Goal: Connect with others: Connect with other users

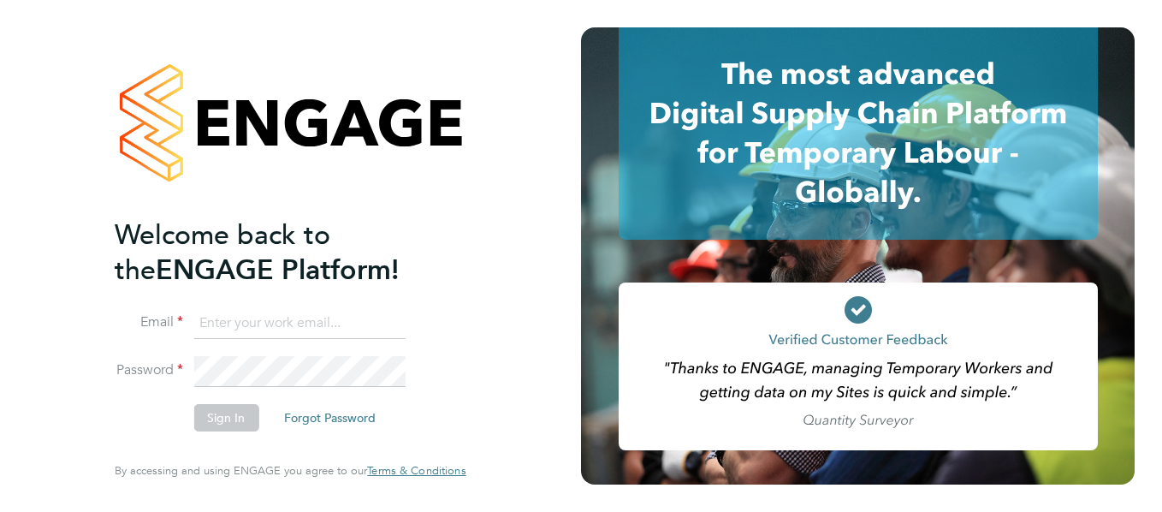
click at [503, 120] on div "Welcome back to the ENGAGE Platform! Email Password Sign In Forgot Password Ent…" at bounding box center [290, 256] width 581 height 512
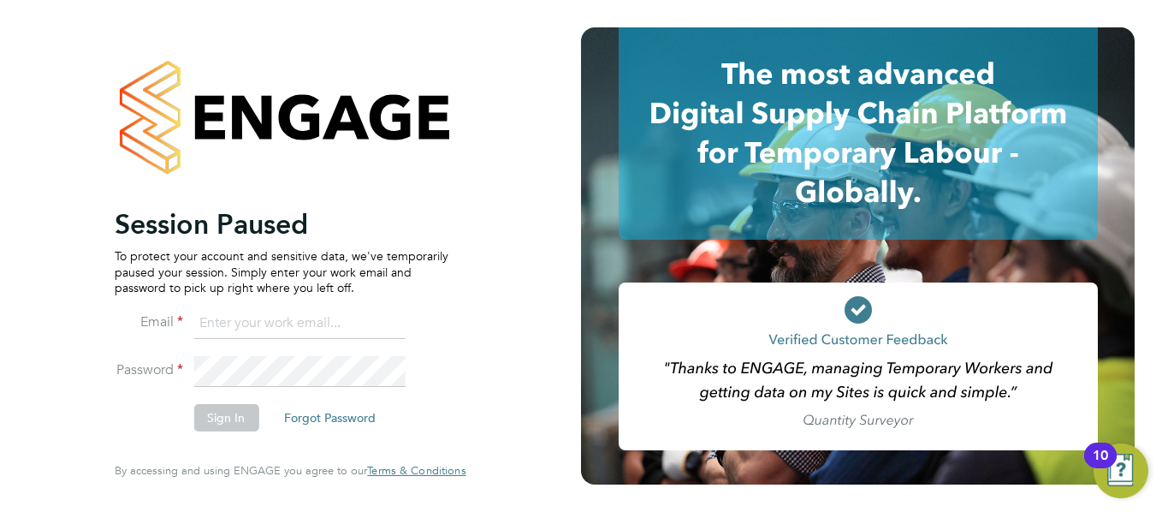
click at [229, 322] on input at bounding box center [298, 323] width 211 height 31
type input "francesca.oriordan@ncclondon.ac.uk"
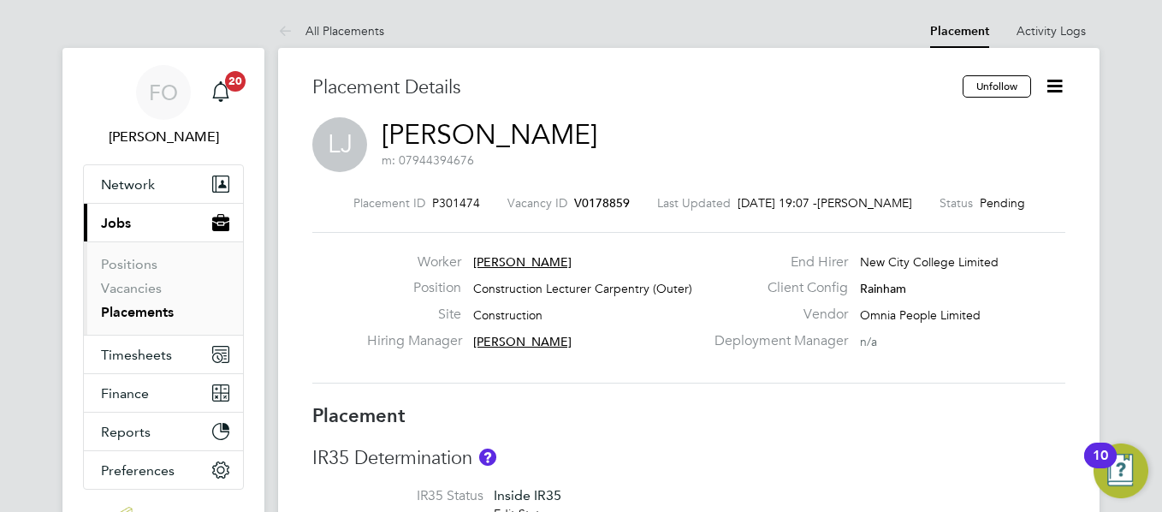
click at [162, 305] on link "Placements" at bounding box center [137, 312] width 73 height 16
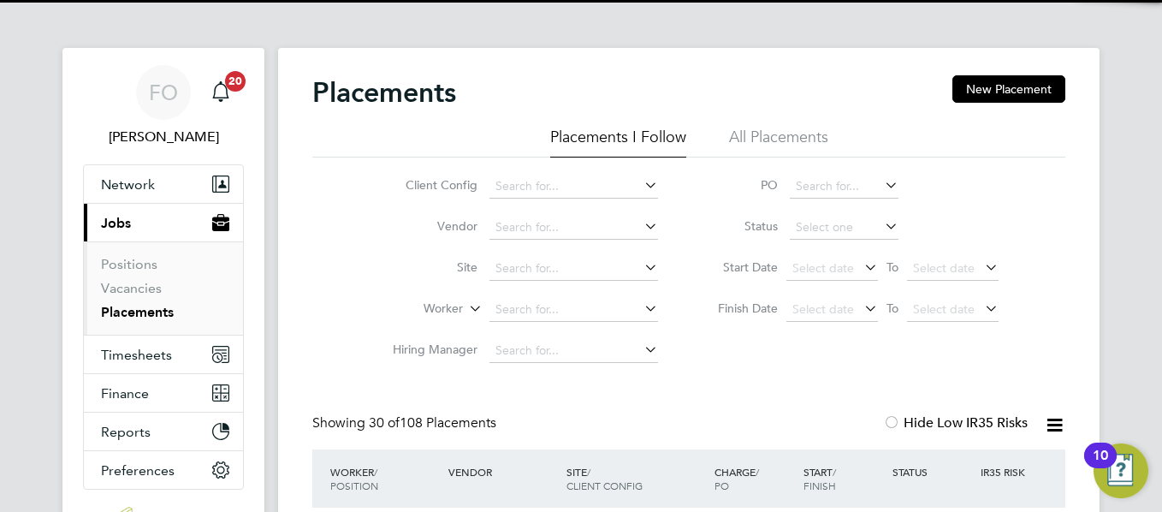
scroll to position [9, 9]
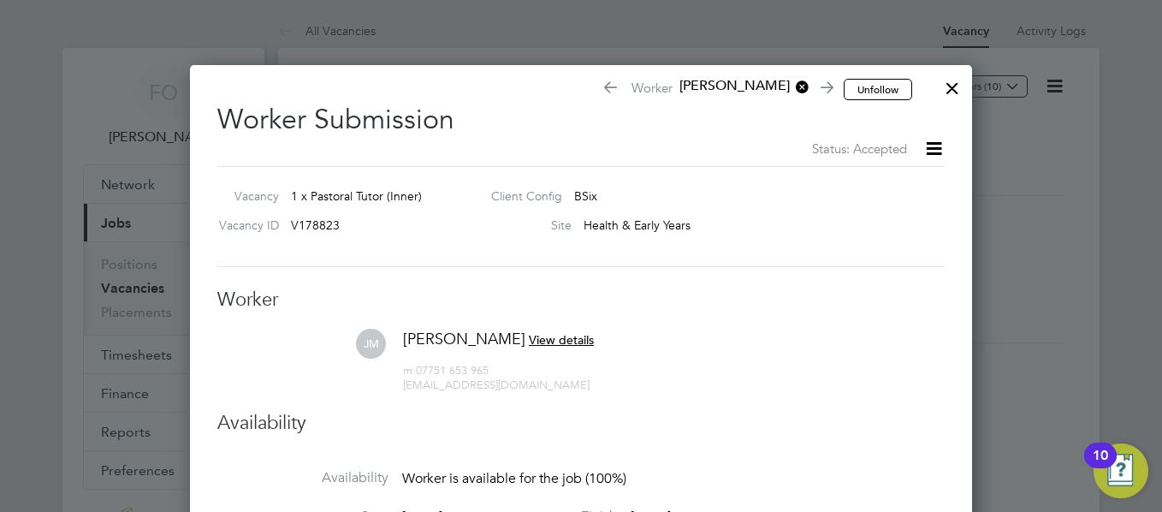
click at [938, 334] on li "JM Jennifer Mensah View details m: 07751 653 965 jen_mensah@yahoo.co.uk" at bounding box center [580, 369] width 727 height 81
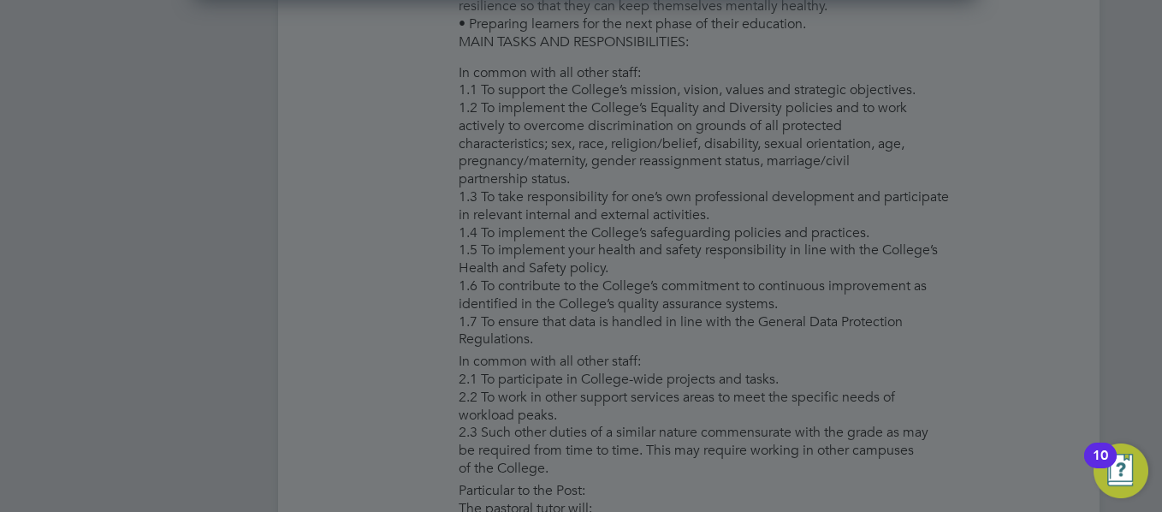
click at [927, 235] on div at bounding box center [581, 256] width 1162 height 512
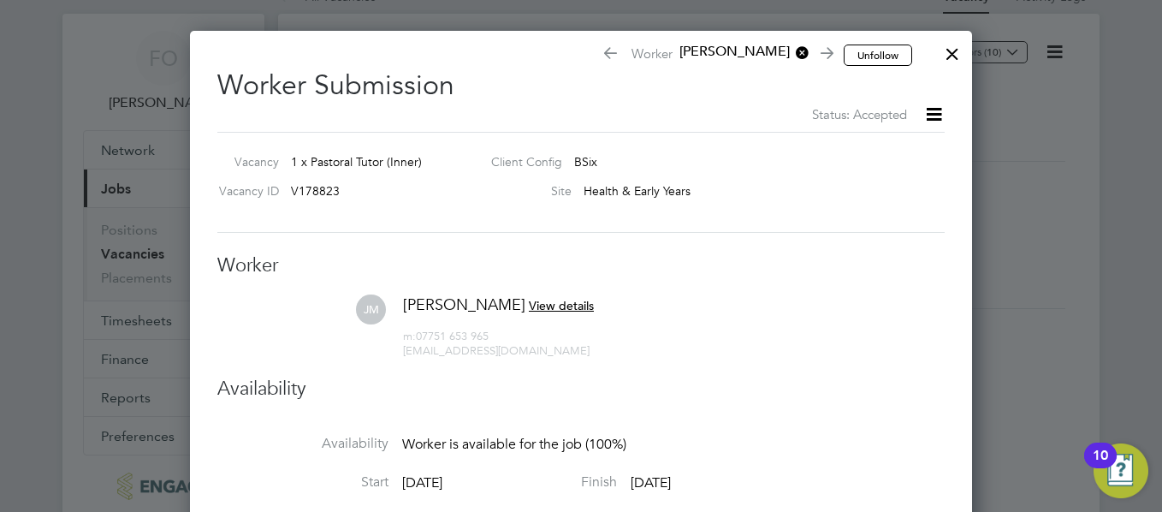
click at [958, 50] on div at bounding box center [952, 49] width 31 height 31
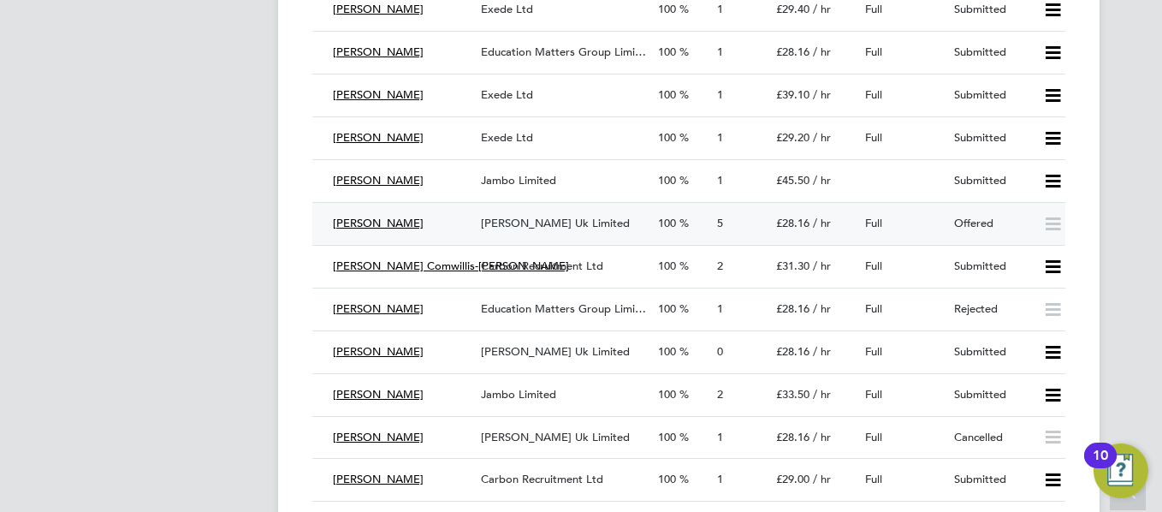
click at [902, 210] on div "Full" at bounding box center [902, 224] width 89 height 28
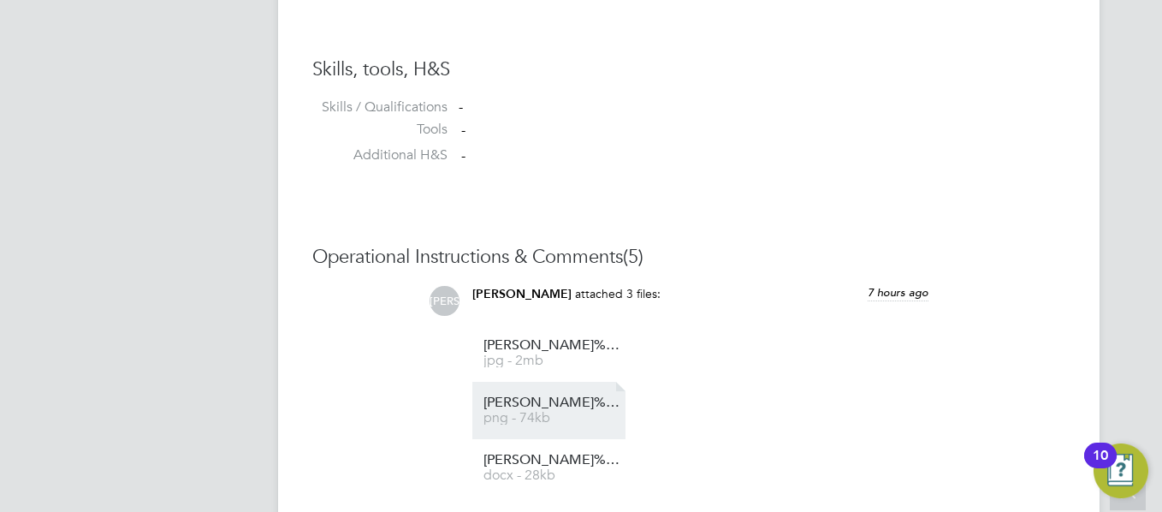
click at [529, 404] on span "Jennifer%20Mensah%20-%20USC" at bounding box center [551, 402] width 137 height 13
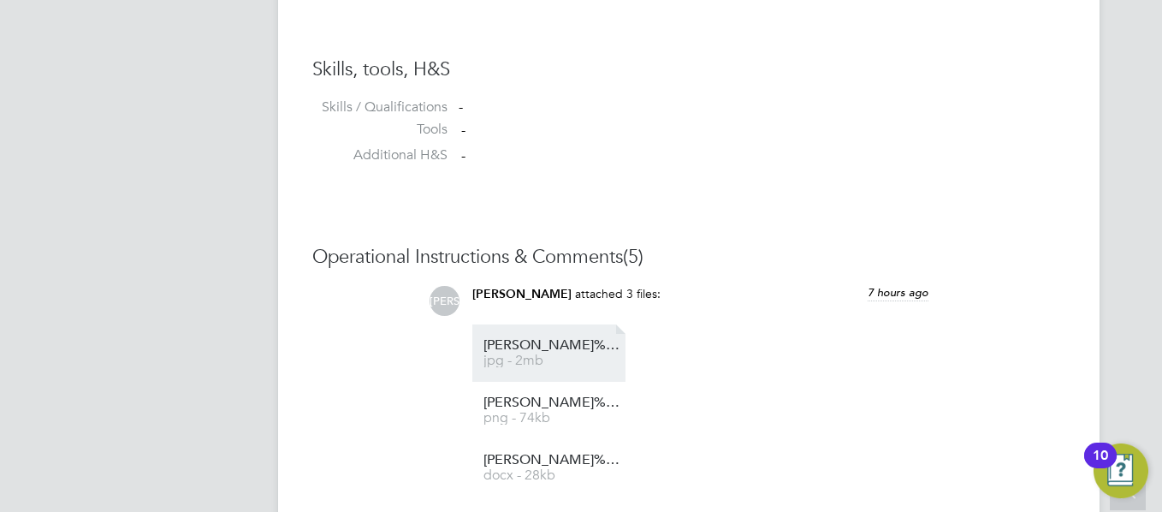
click at [521, 354] on link "Jennifer%20Mensah%20DBS jpg - 2mb" at bounding box center [551, 353] width 137 height 28
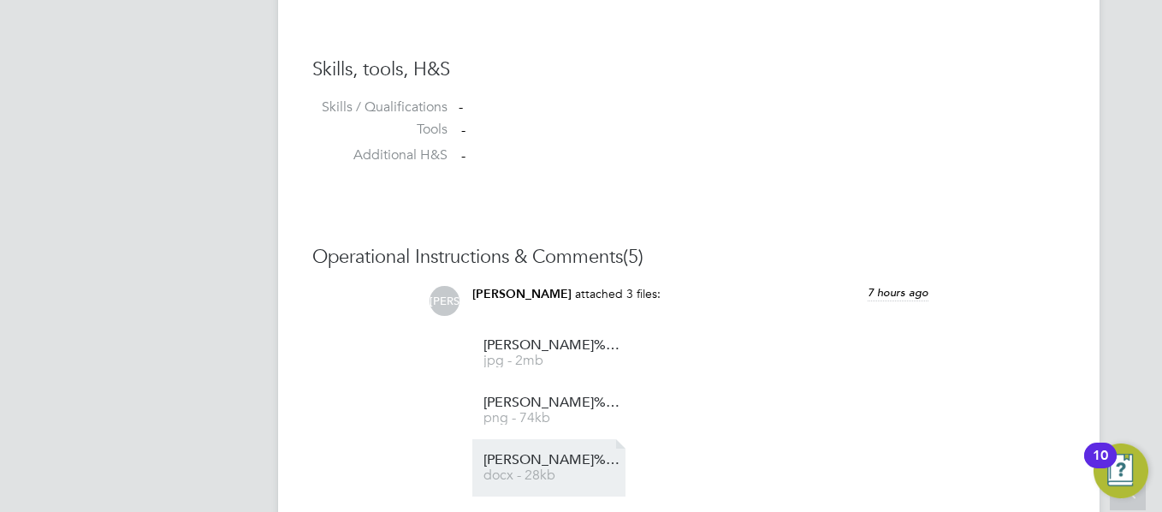
click at [572, 468] on link "Jennifer%20Mensah%20-%20NCC%20Vetting docx - 28kb" at bounding box center [551, 467] width 137 height 28
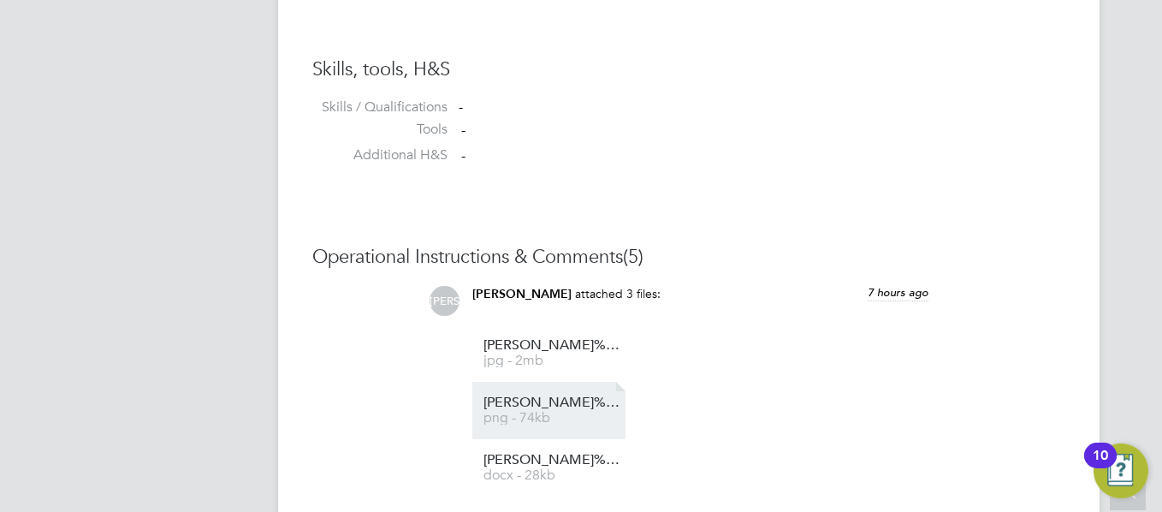
click at [563, 401] on span "Jennifer%20Mensah%20-%20USC" at bounding box center [551, 402] width 137 height 13
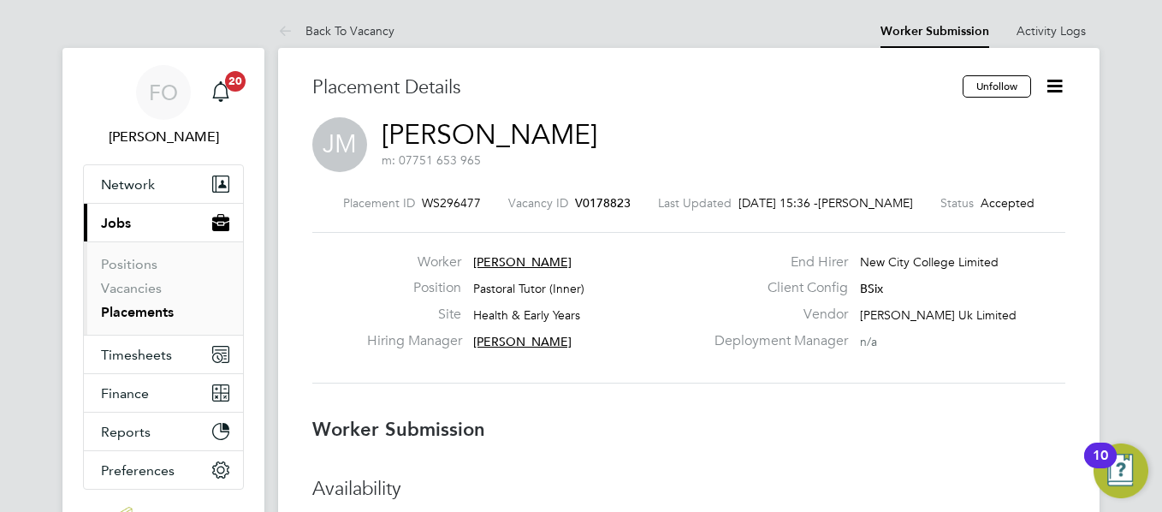
click at [610, 204] on span "V0178823" at bounding box center [603, 202] width 56 height 15
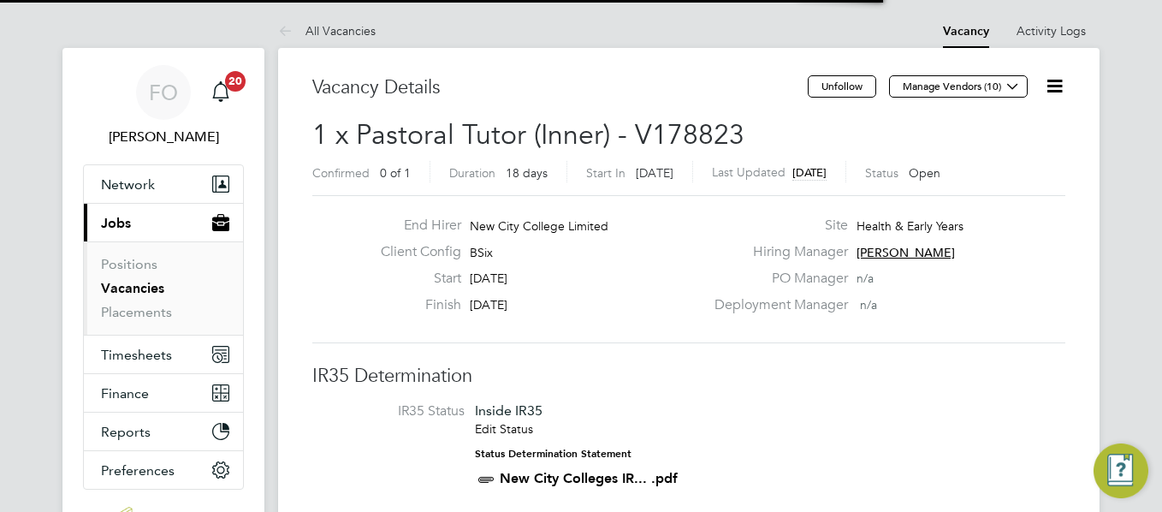
scroll to position [29, 149]
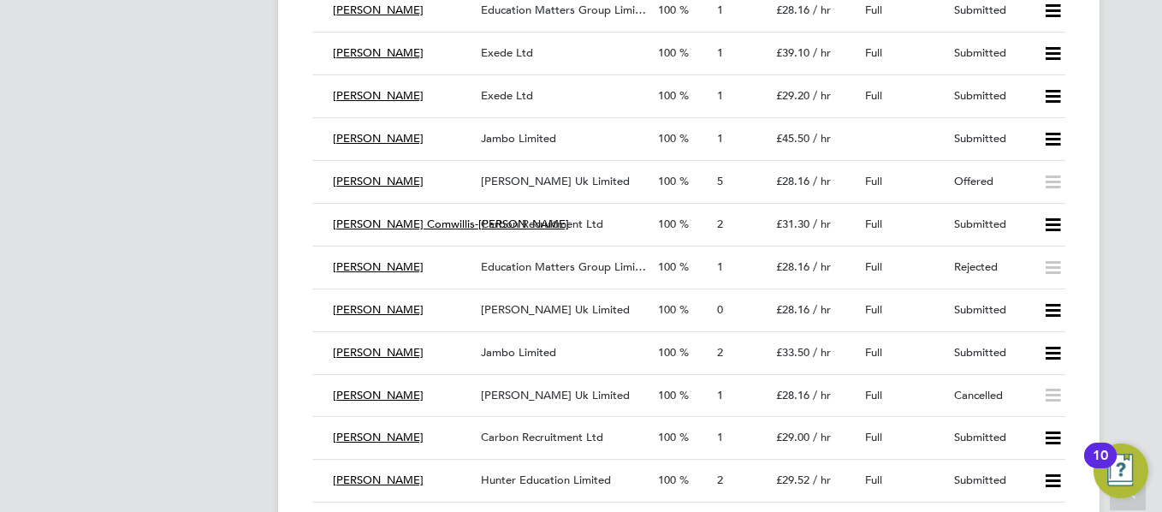
scroll to position [3696, 0]
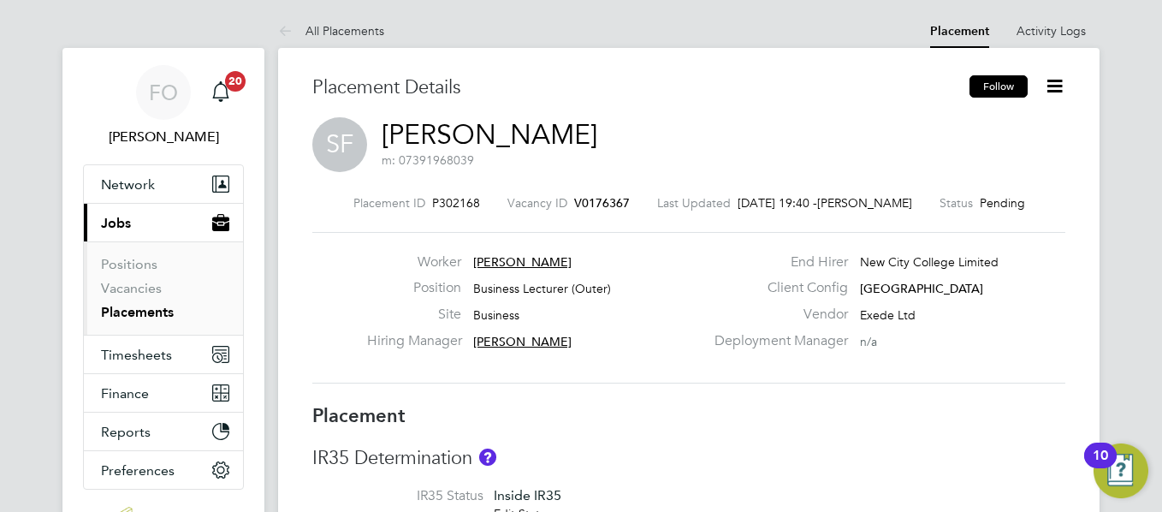
click at [1000, 78] on button "Follow" at bounding box center [998, 86] width 58 height 22
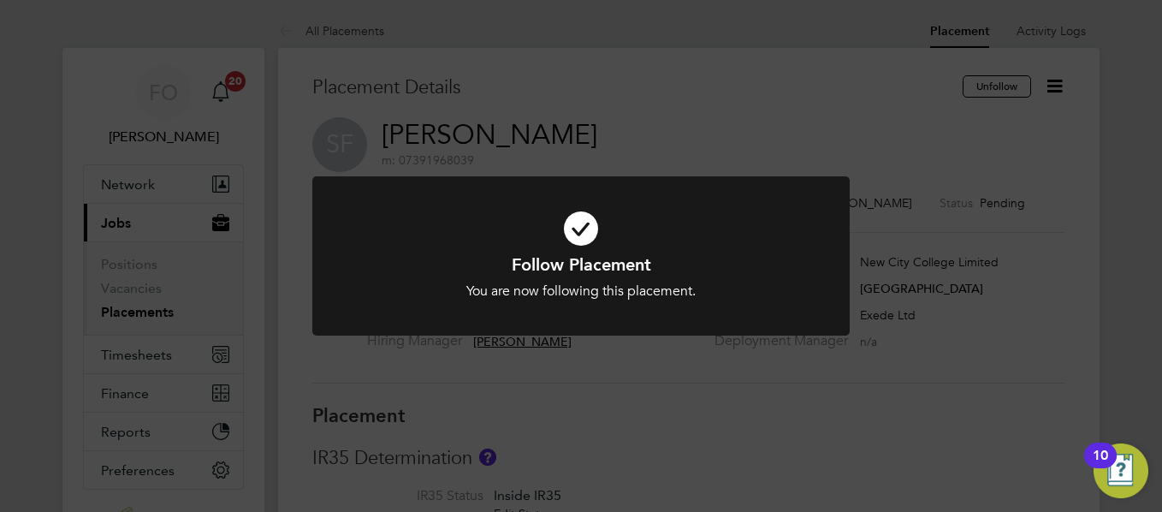
click at [1084, 421] on div "Follow Placement You are now following this placement. Cancel Okay" at bounding box center [581, 256] width 1162 height 512
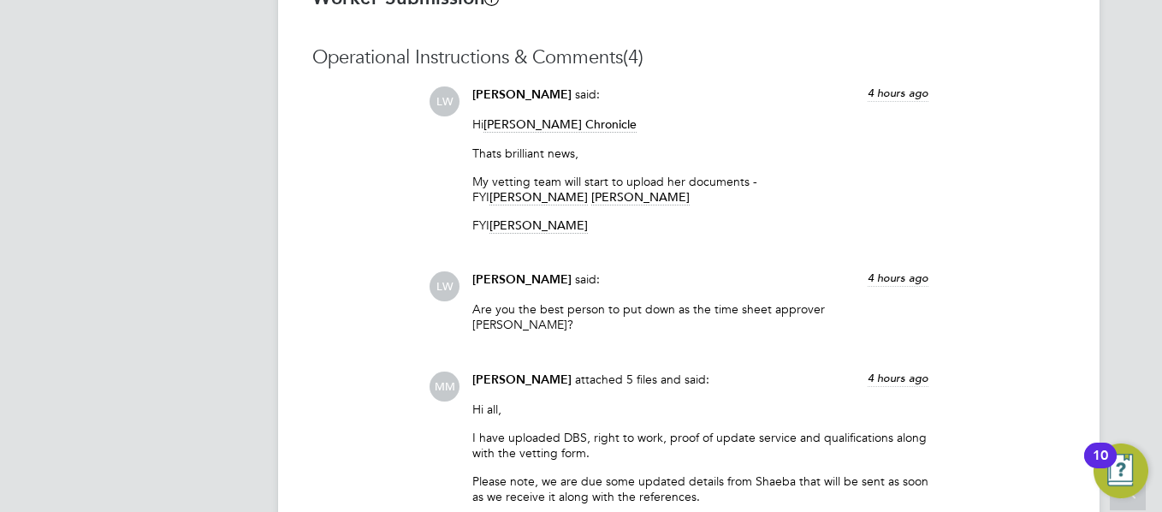
scroll to position [1437, 0]
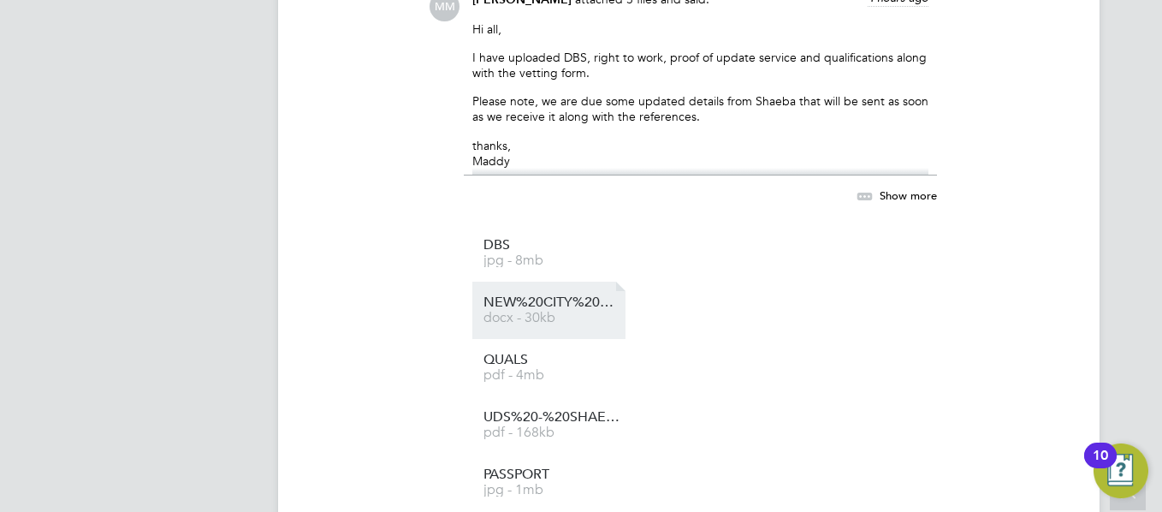
click at [569, 311] on span "docx - 30kb" at bounding box center [551, 317] width 137 height 13
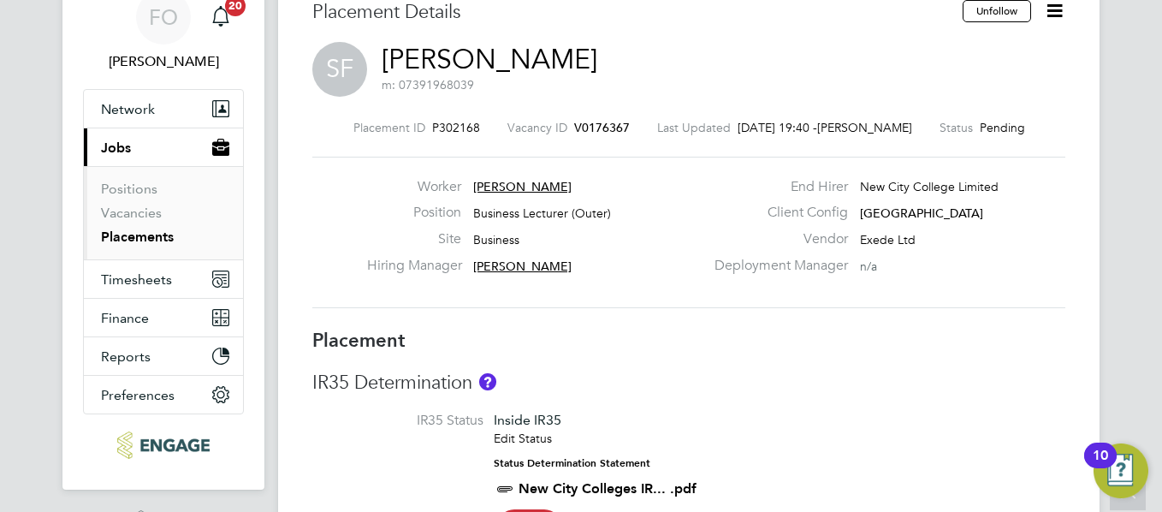
scroll to position [0, 0]
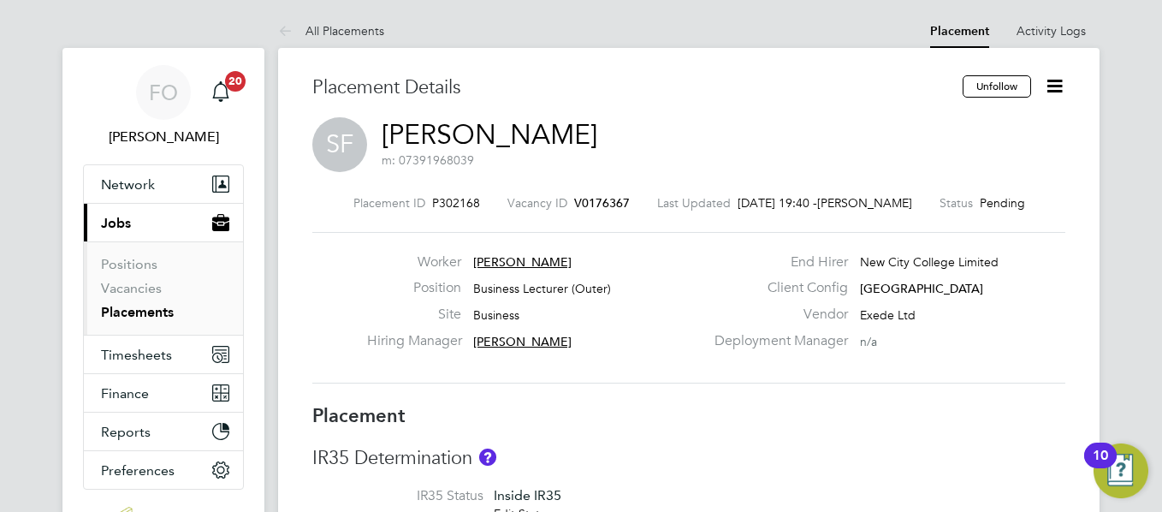
click at [1052, 82] on icon at bounding box center [1054, 85] width 21 height 21
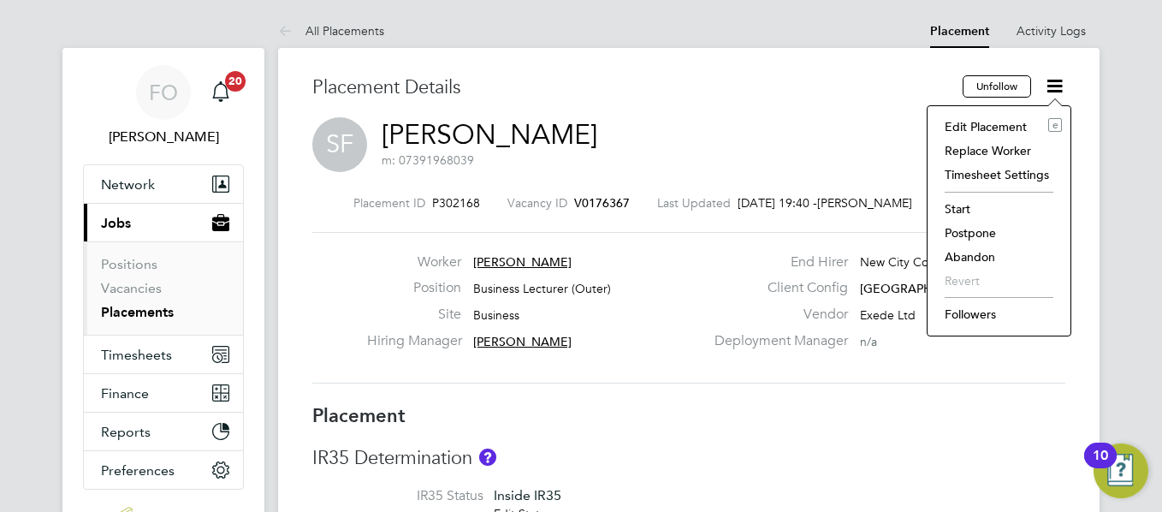
click at [979, 306] on li "Followers" at bounding box center [999, 314] width 126 height 24
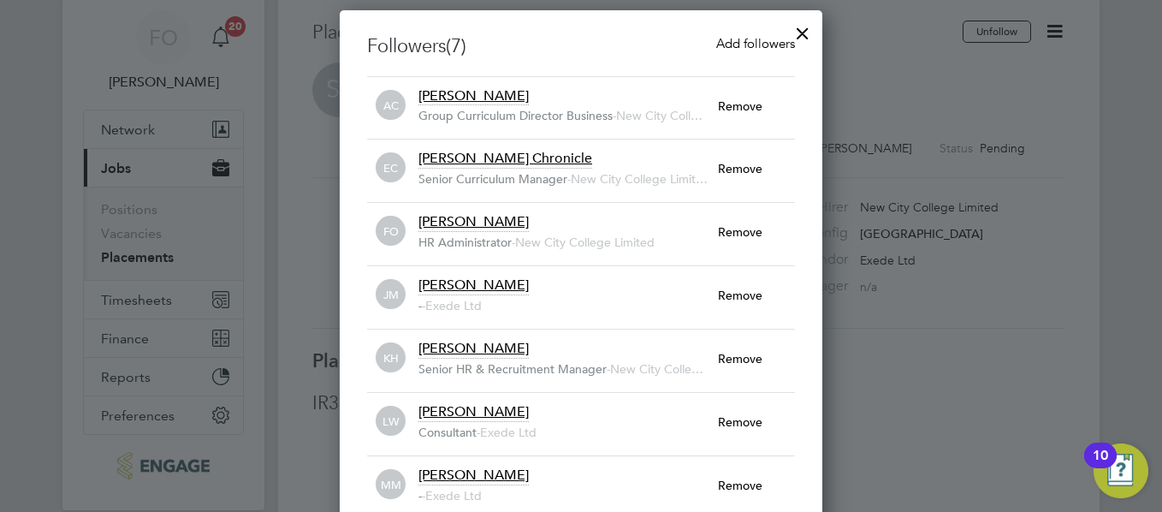
scroll to position [34, 0]
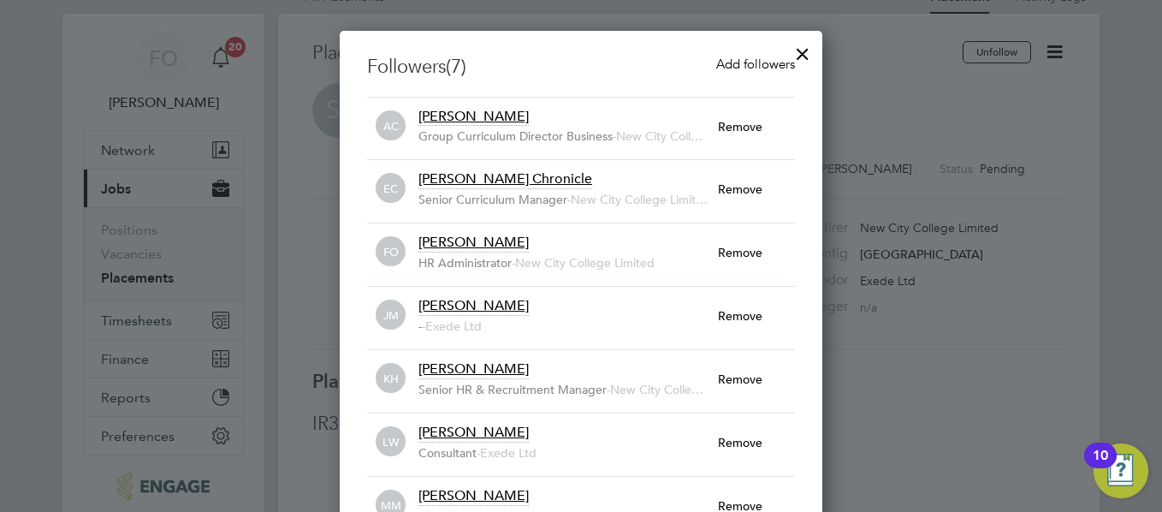
click at [741, 62] on span "Add followers" at bounding box center [755, 64] width 79 height 16
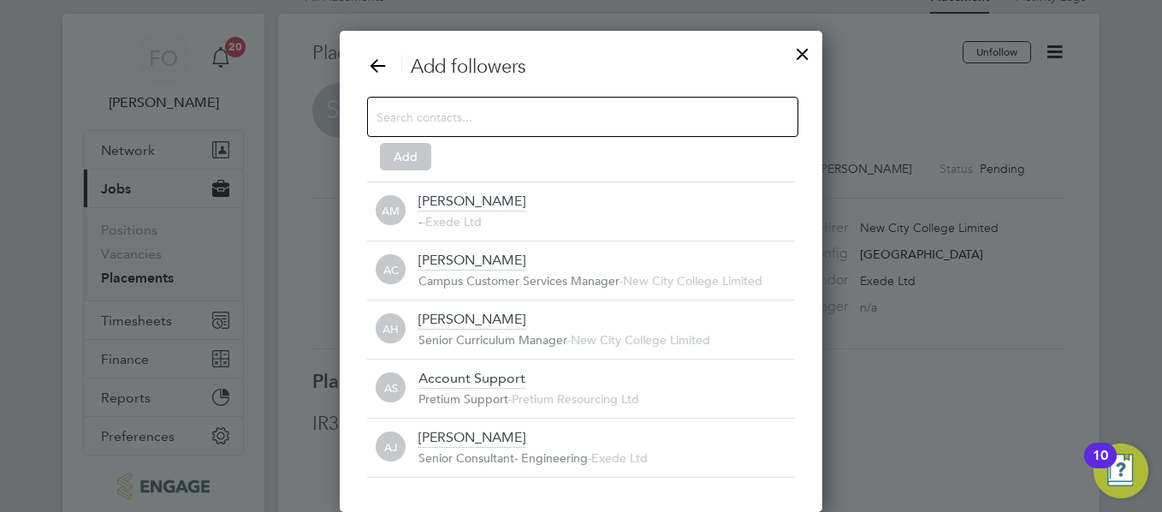
click at [454, 111] on input at bounding box center [568, 116] width 385 height 22
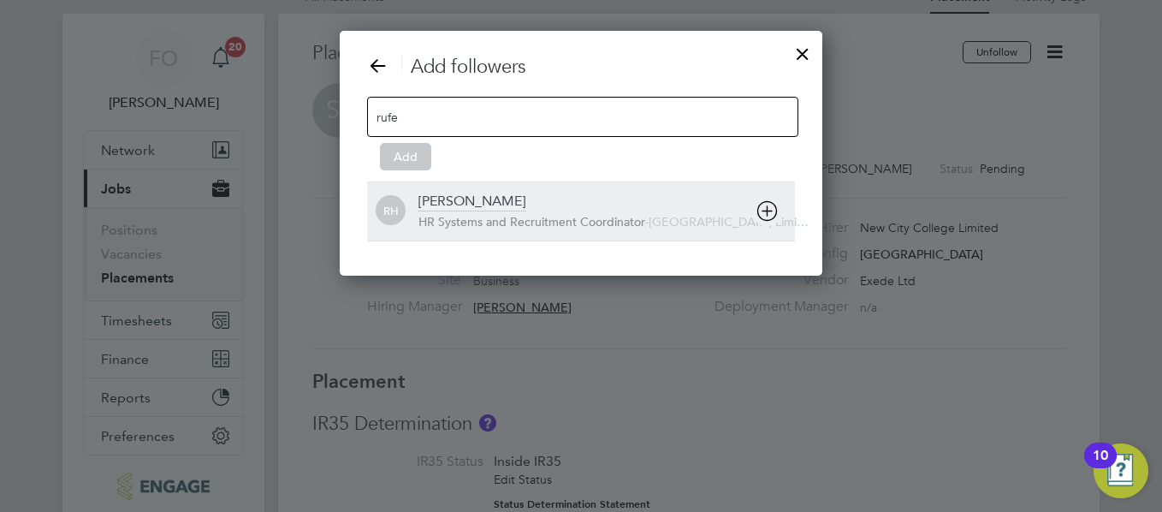
type input "rufe"
click at [480, 198] on div "[PERSON_NAME]" at bounding box center [471, 202] width 107 height 19
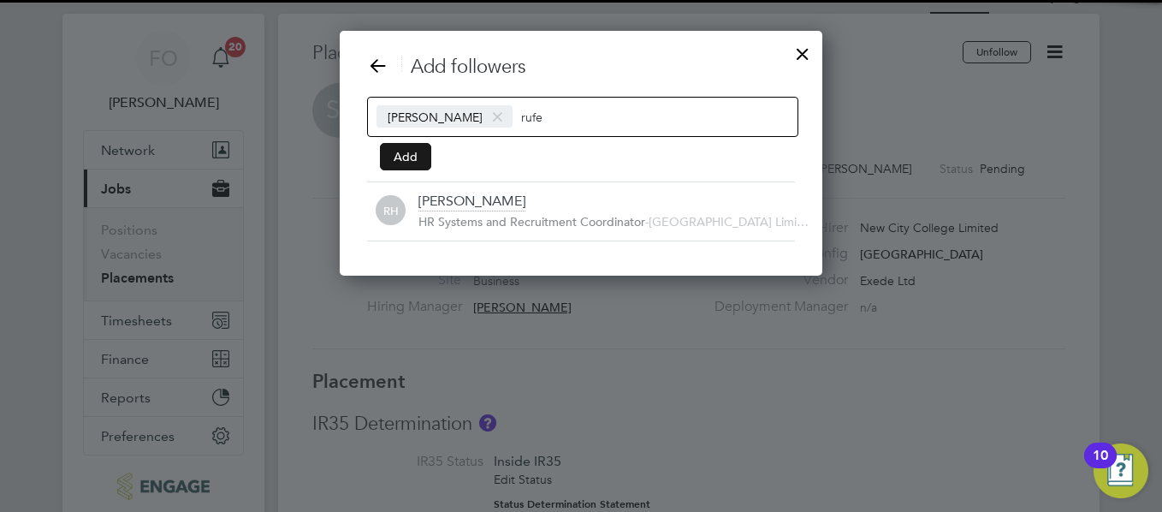
click at [424, 154] on button "Add" at bounding box center [405, 156] width 51 height 27
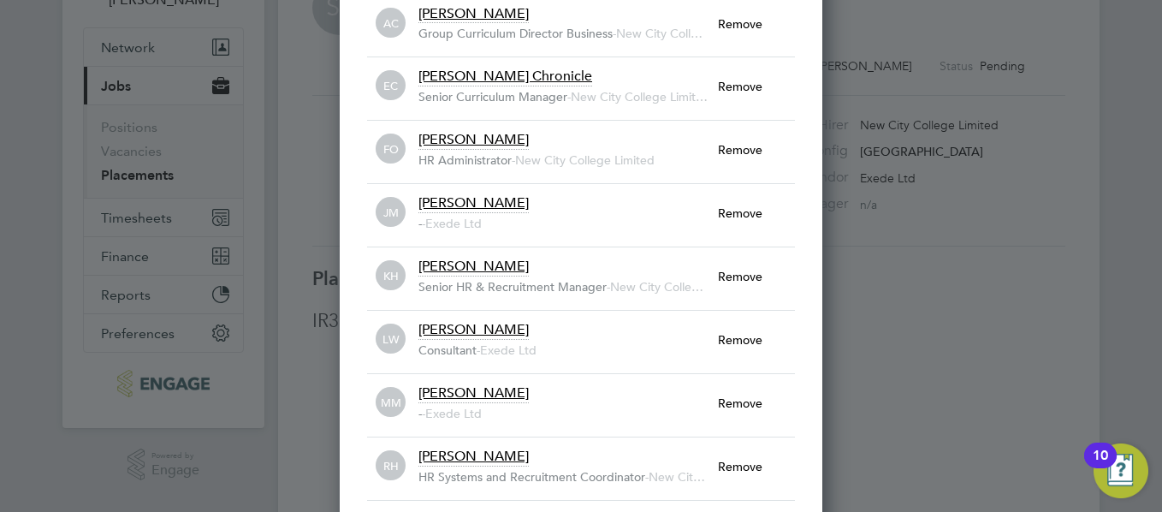
click at [1005, 273] on div at bounding box center [581, 256] width 1162 height 512
click at [1154, 140] on div at bounding box center [581, 256] width 1162 height 512
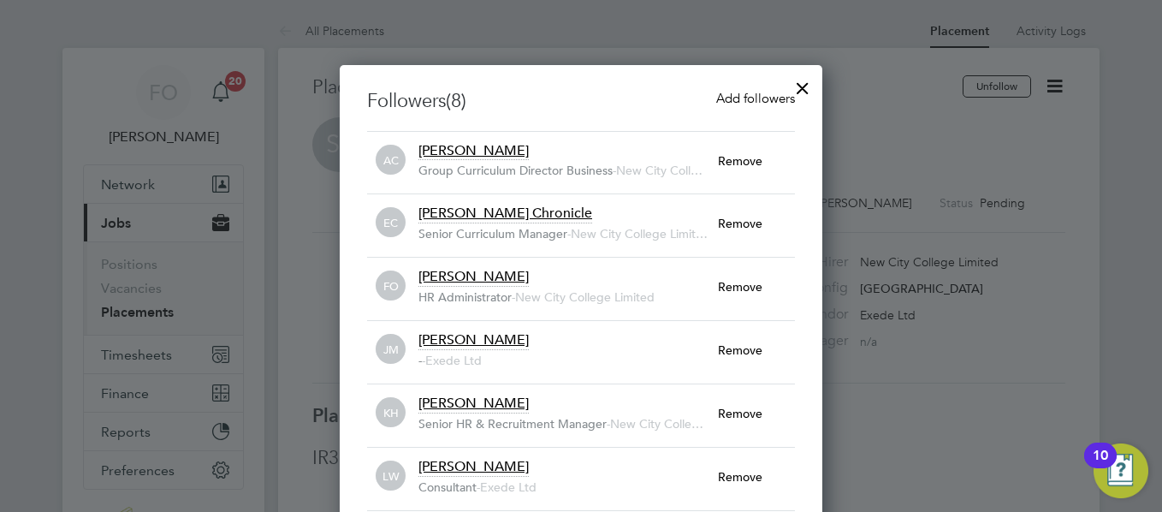
click at [799, 82] on div at bounding box center [802, 83] width 31 height 31
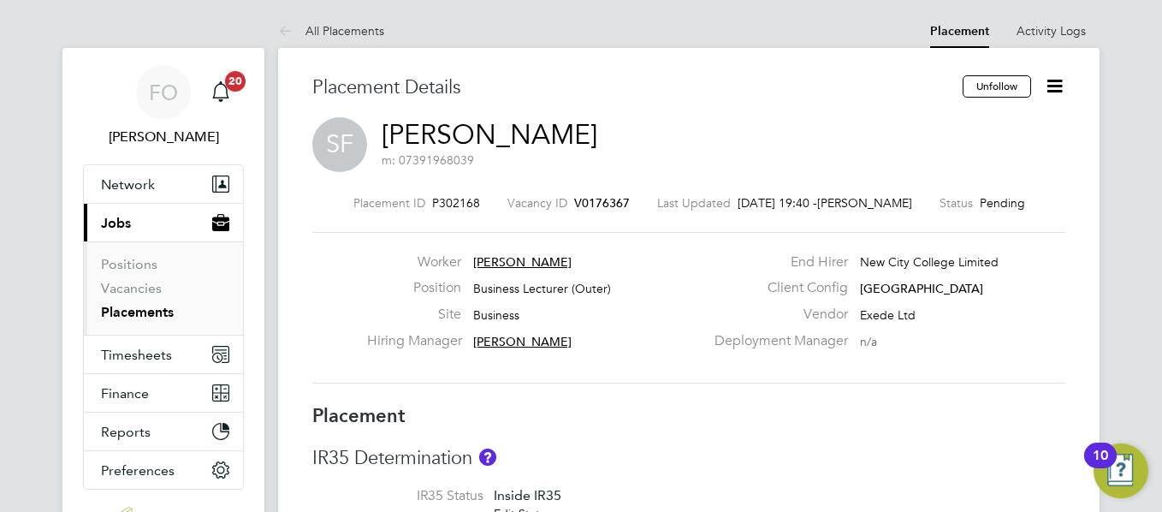
click at [584, 199] on span "V0176367" at bounding box center [602, 202] width 56 height 15
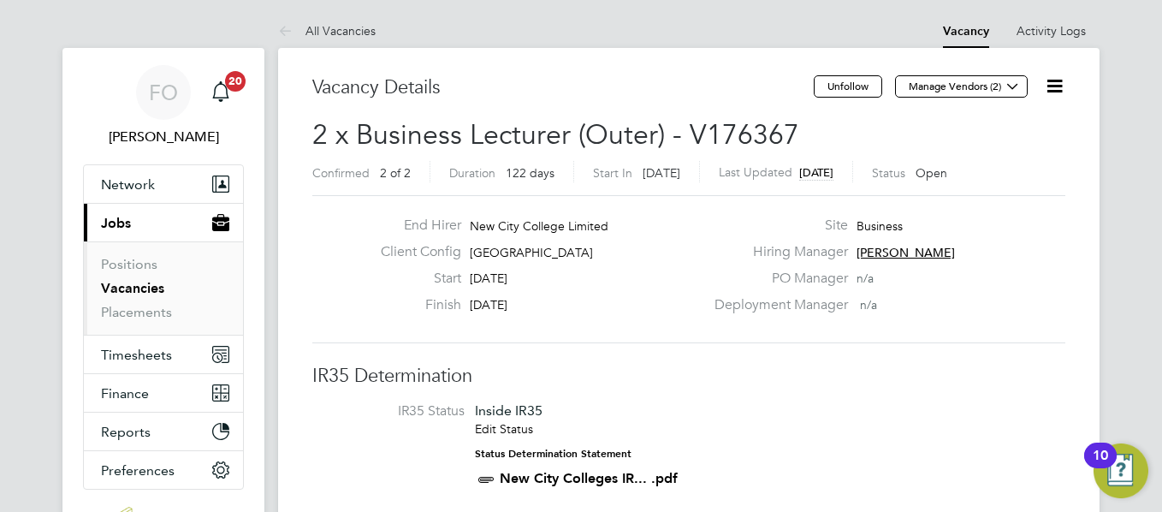
click at [1059, 85] on icon at bounding box center [1054, 85] width 21 height 21
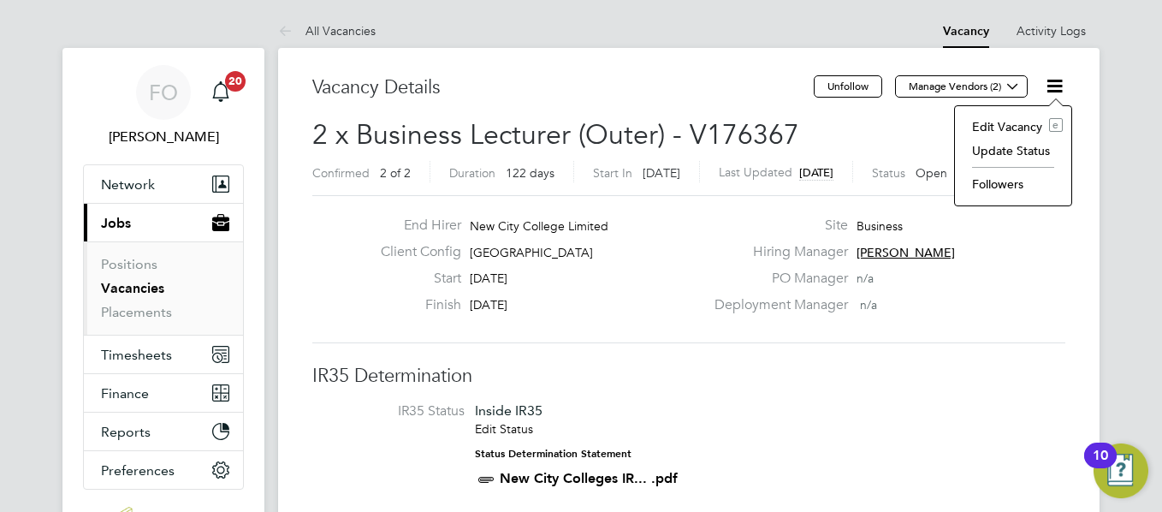
click at [995, 185] on li "Followers" at bounding box center [1012, 184] width 99 height 24
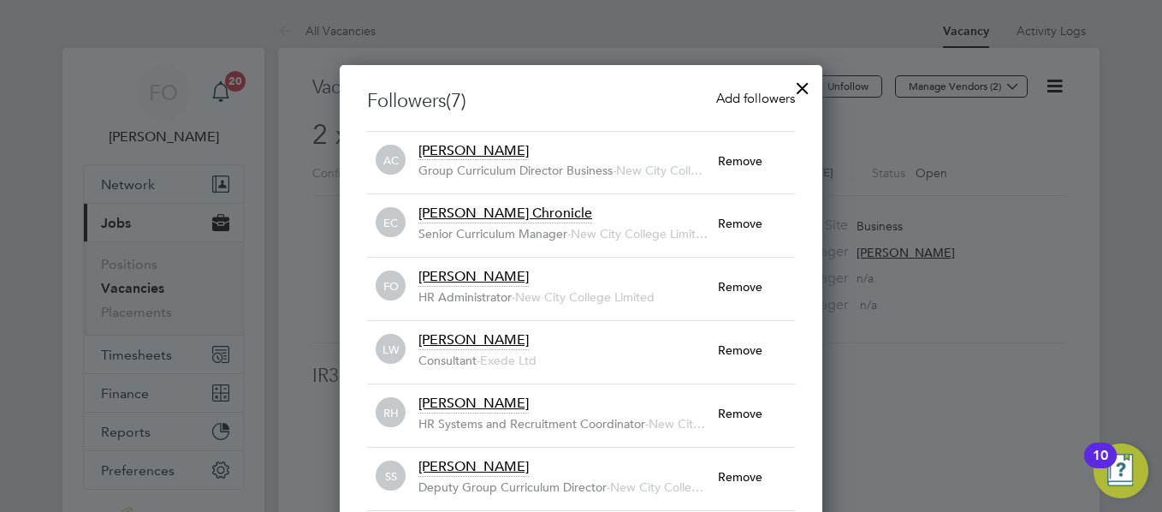
click at [799, 92] on div at bounding box center [802, 83] width 31 height 31
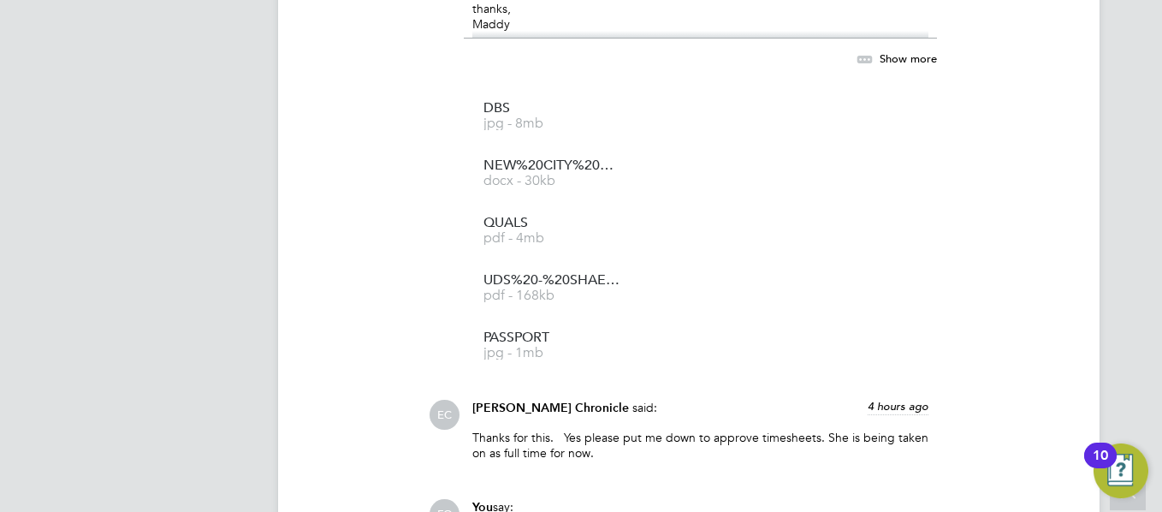
scroll to position [1917, 0]
